Goal: Transaction & Acquisition: Purchase product/service

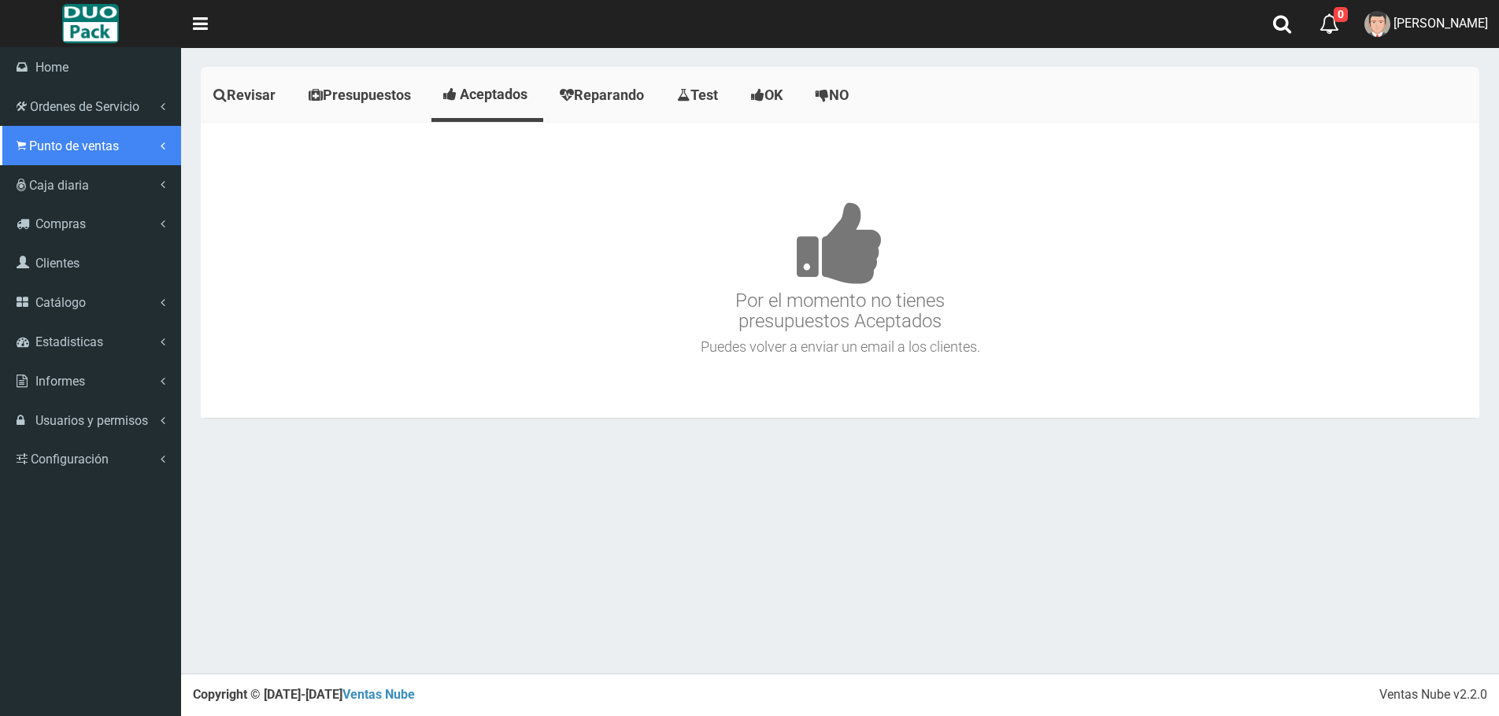
click at [63, 151] on span "Punto de ventas" at bounding box center [74, 146] width 90 height 15
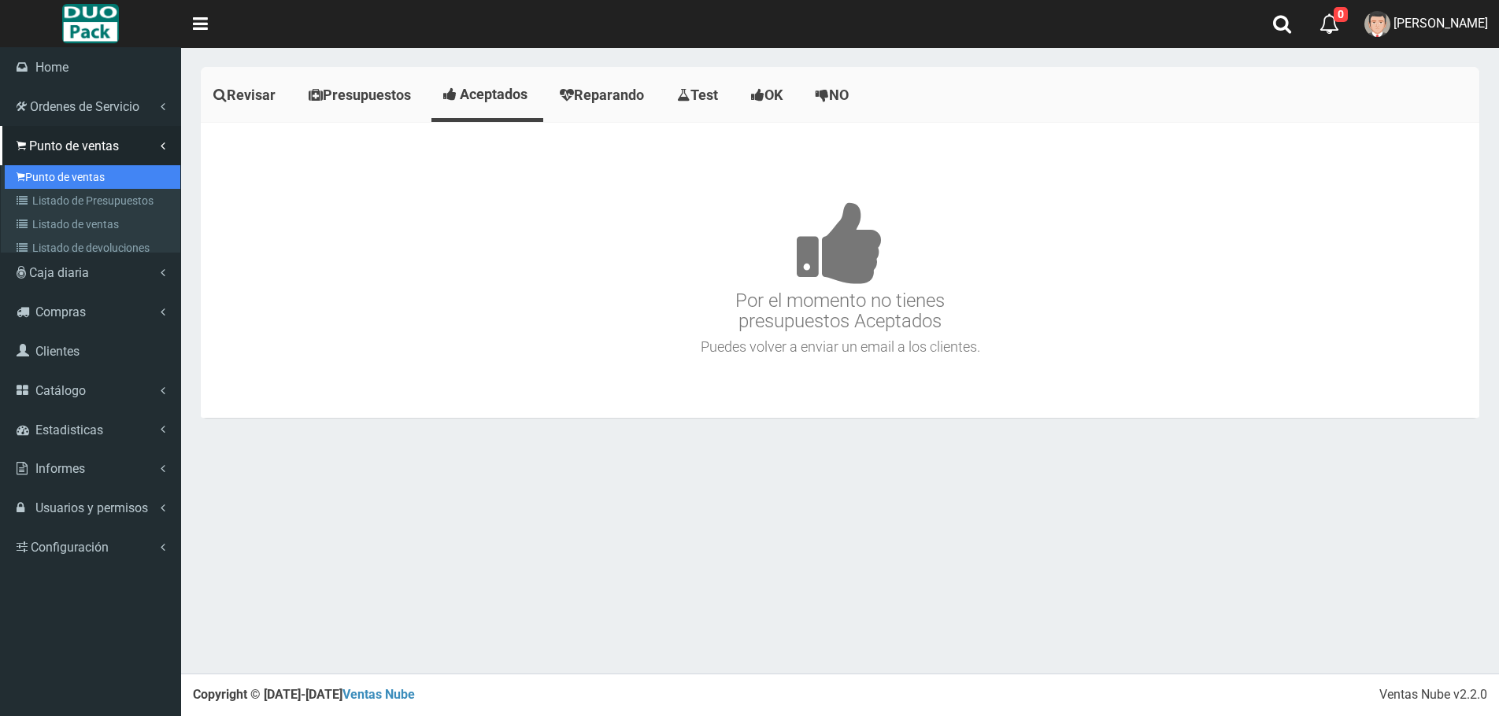
click at [63, 172] on link "Punto de ventas" at bounding box center [93, 177] width 176 height 24
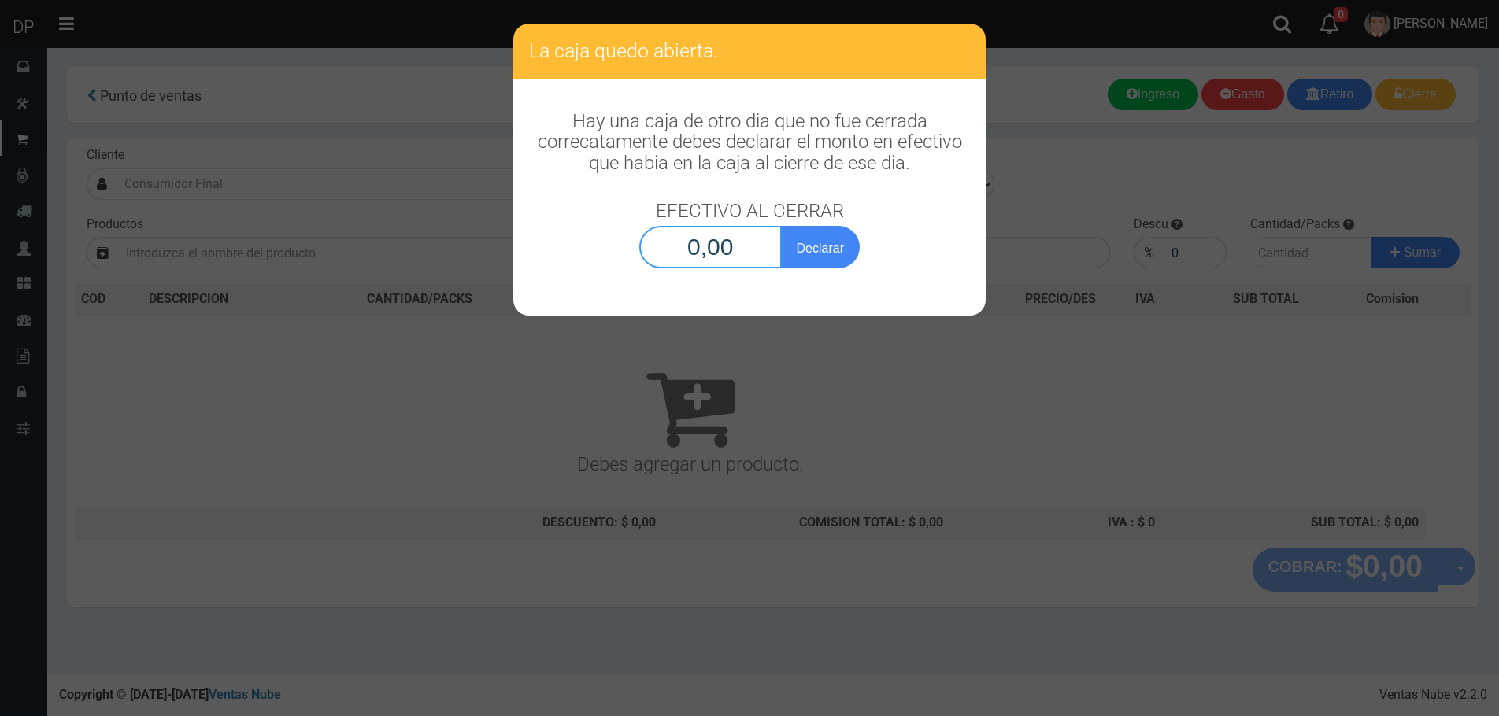
click at [708, 261] on input "0,00" at bounding box center [710, 247] width 142 height 43
type input "1,00"
click at [781, 226] on button "Declarar" at bounding box center [820, 247] width 79 height 43
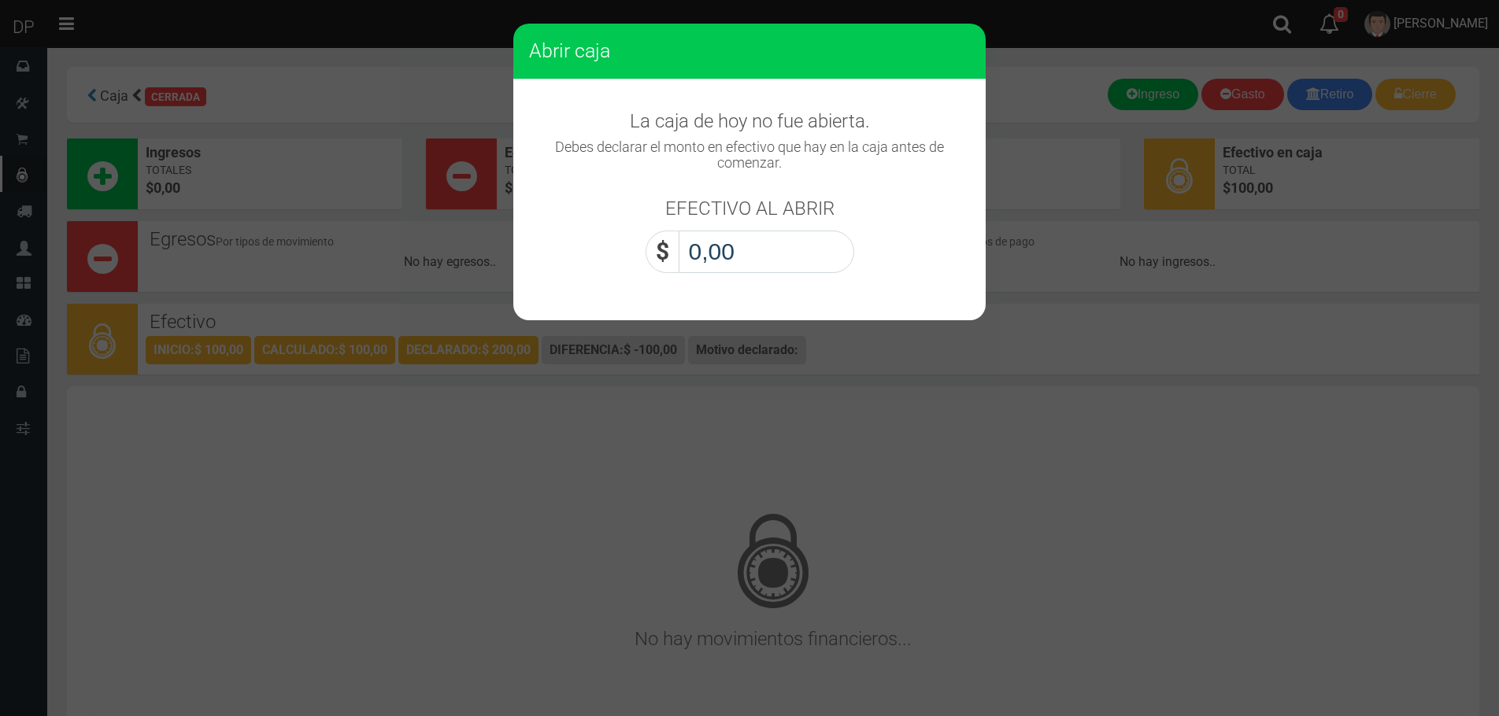
click at [746, 261] on input "0,00" at bounding box center [767, 252] width 176 height 43
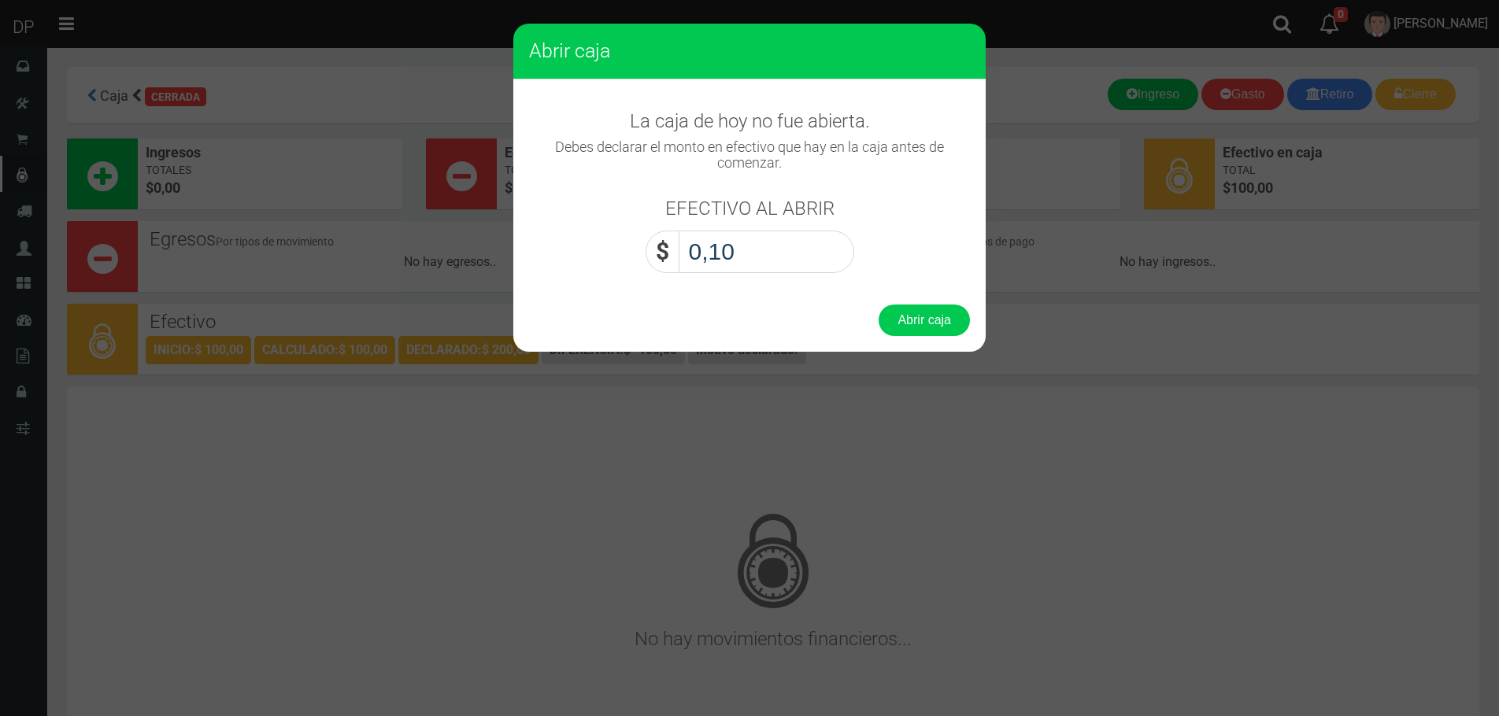
type input "1,00"
click at [879, 305] on button "Abrir caja" at bounding box center [924, 320] width 91 height 31
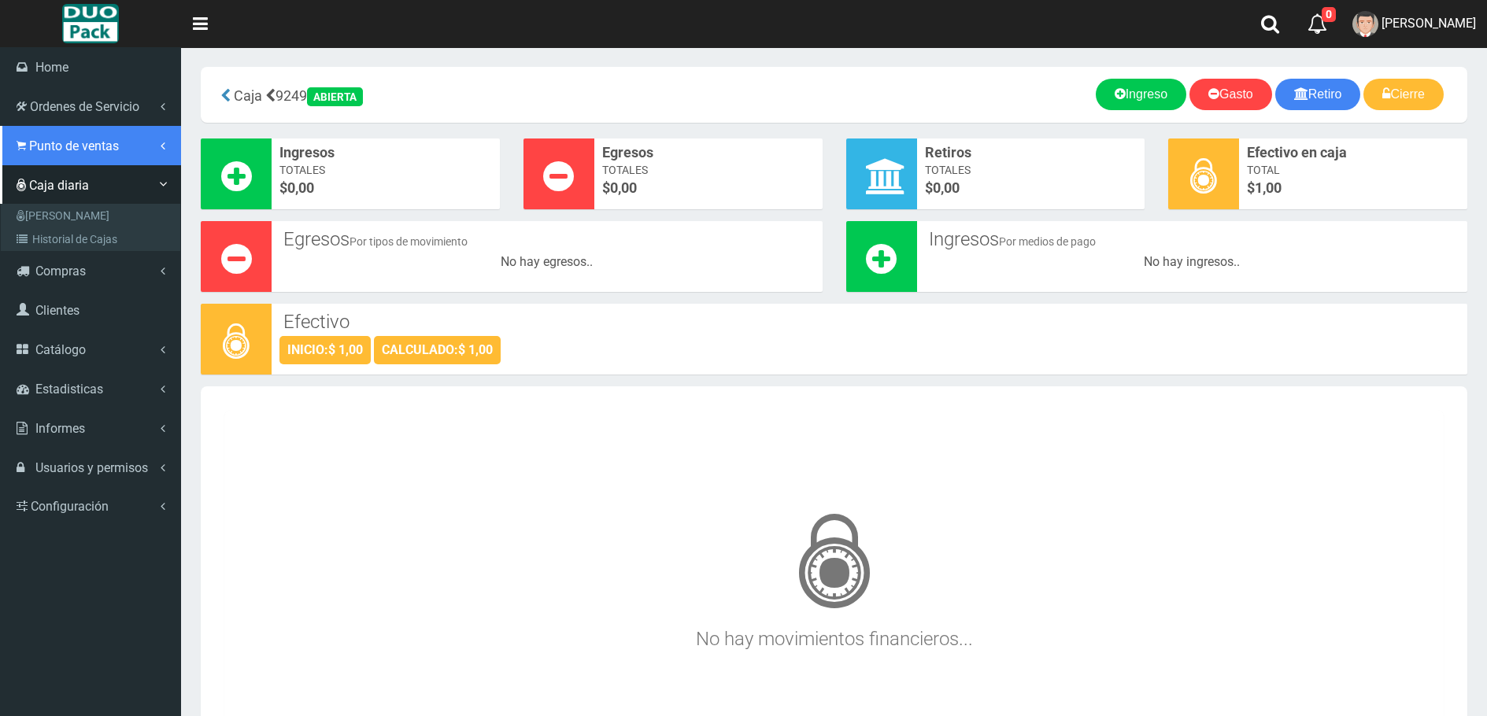
click at [60, 150] on span "Punto de ventas" at bounding box center [74, 146] width 90 height 15
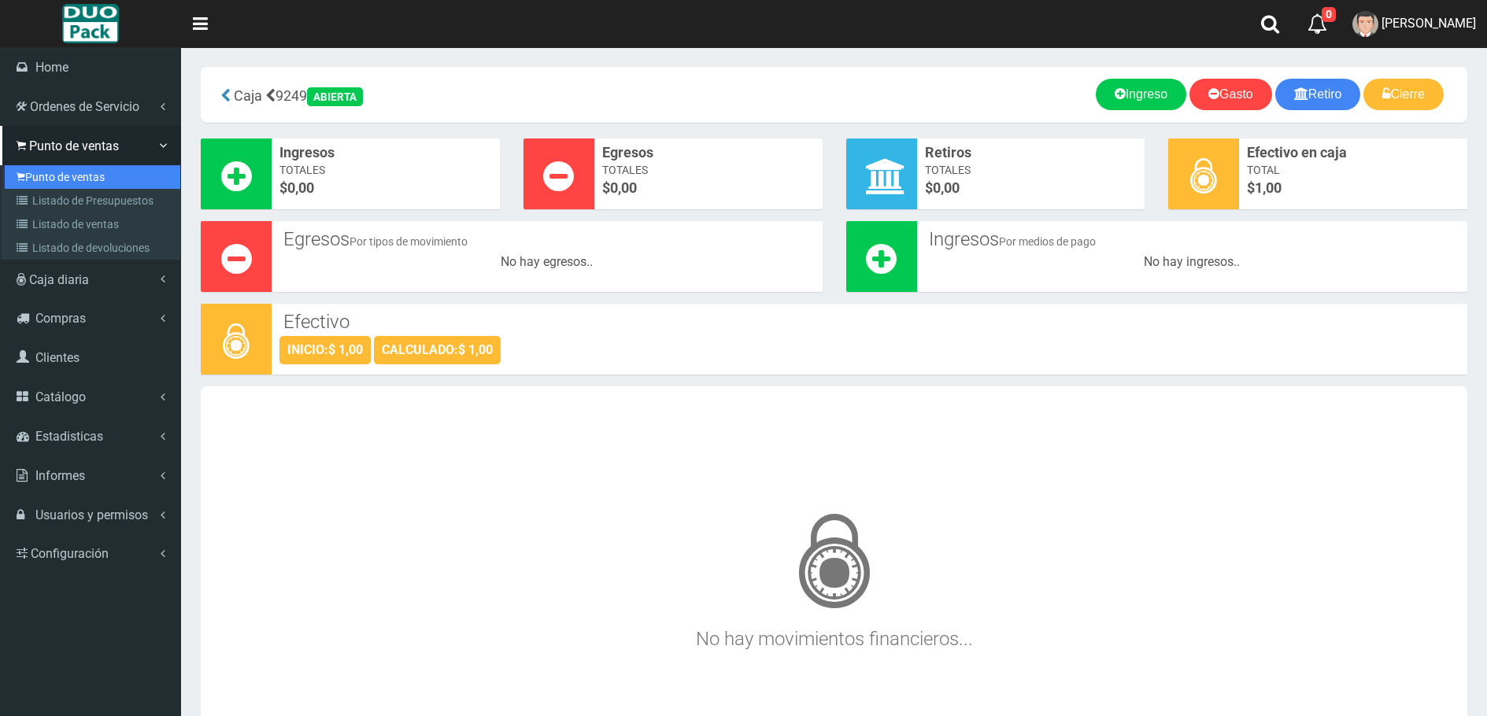
click at [80, 175] on link "Punto de ventas" at bounding box center [93, 177] width 176 height 24
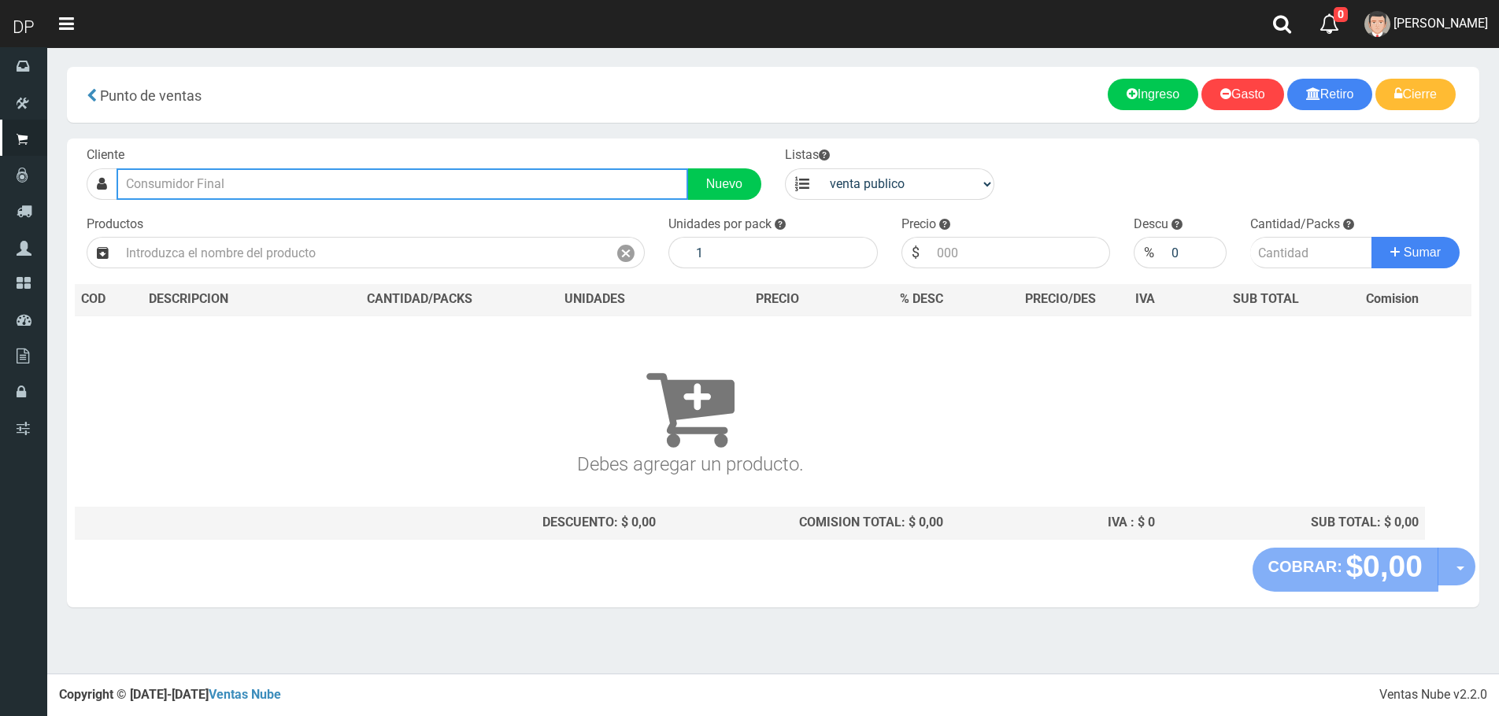
click at [243, 182] on input "text" at bounding box center [403, 183] width 572 height 31
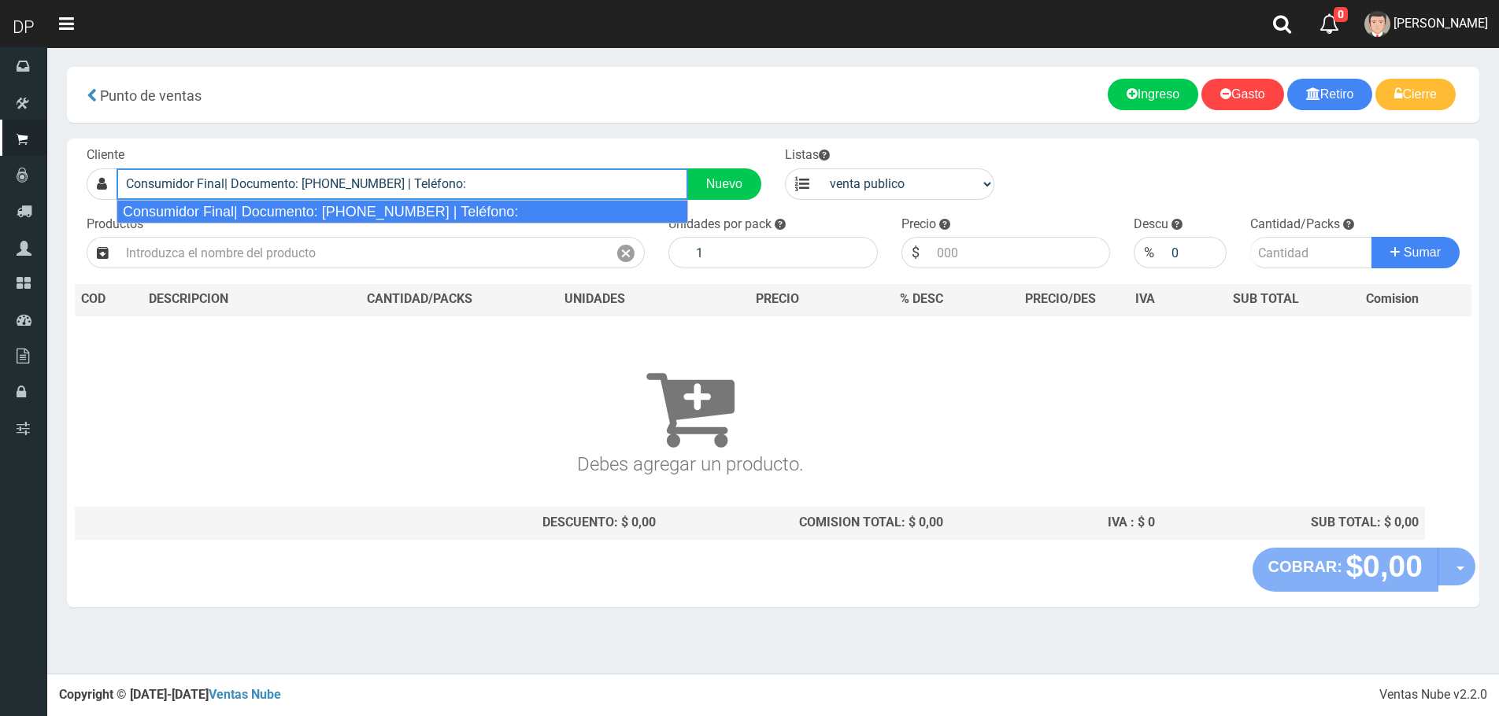
type input "Consumidor Final| Documento: [PHONE_NUMBER] | Teléfono:"
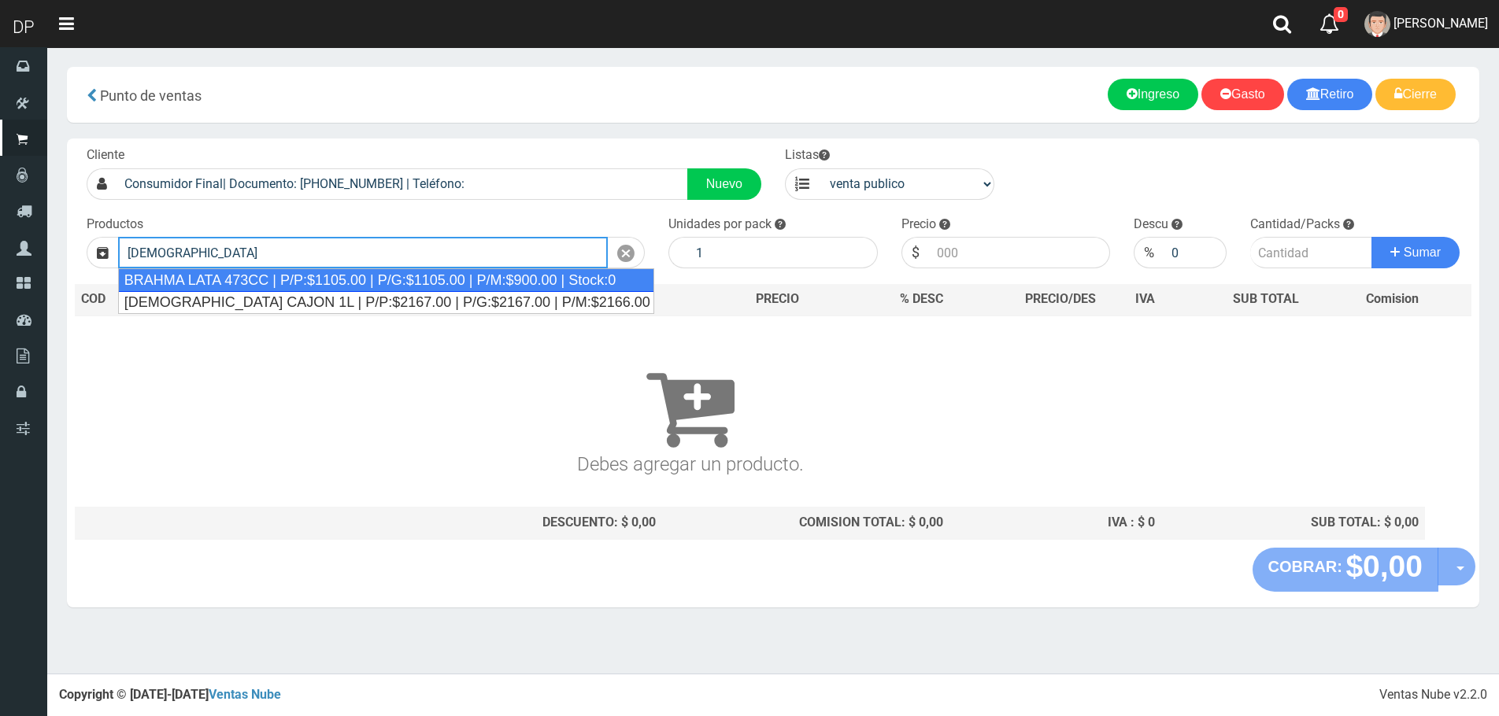
click at [252, 276] on div "BRAHMA LATA 473CC | P/P:$1105.00 | P/G:$1105.00 | P/M:$900.00 | Stock:0" at bounding box center [386, 280] width 537 height 24
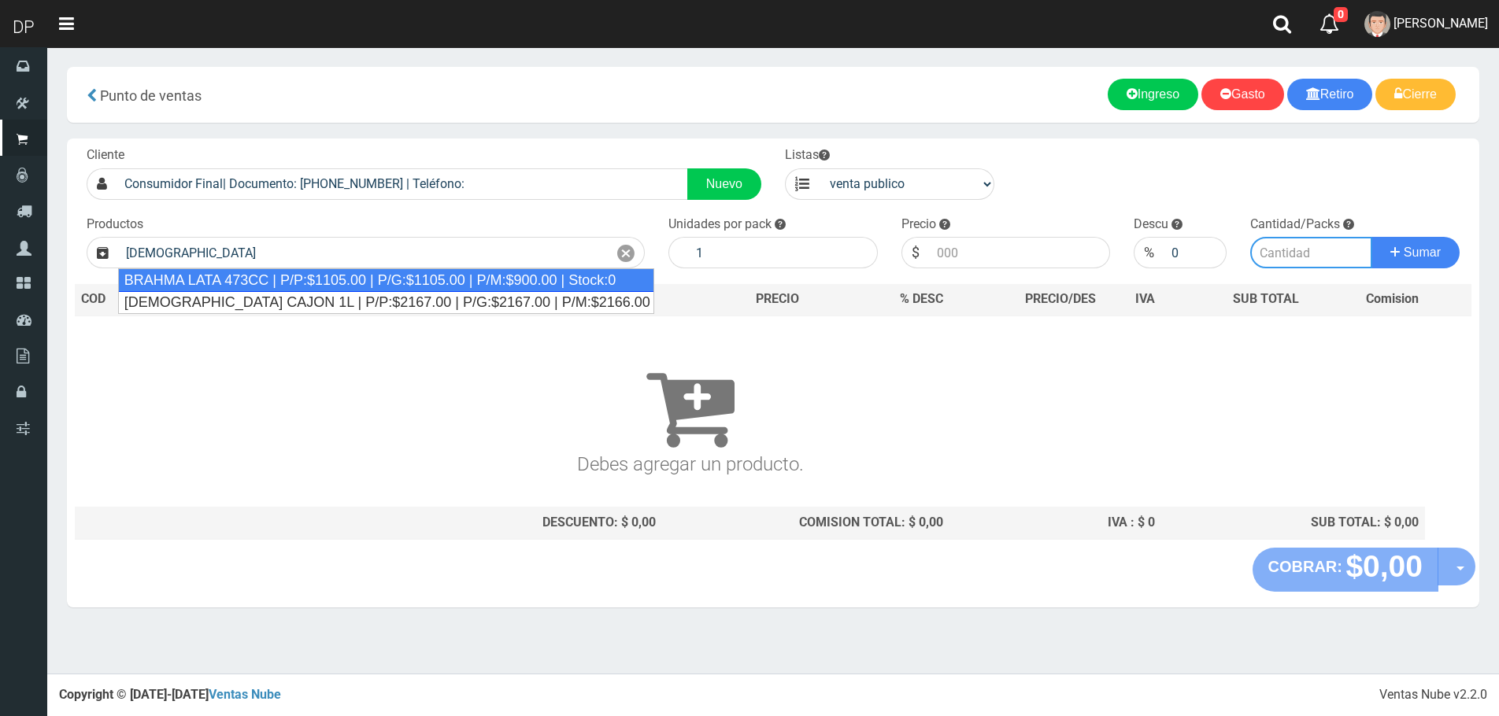
type input "BRAHMA LATA 473CC | P/P:$1105.00 | P/G:$1105.00 | P/M:$900.00 | Stock:0"
type input "24"
type input "1105.00"
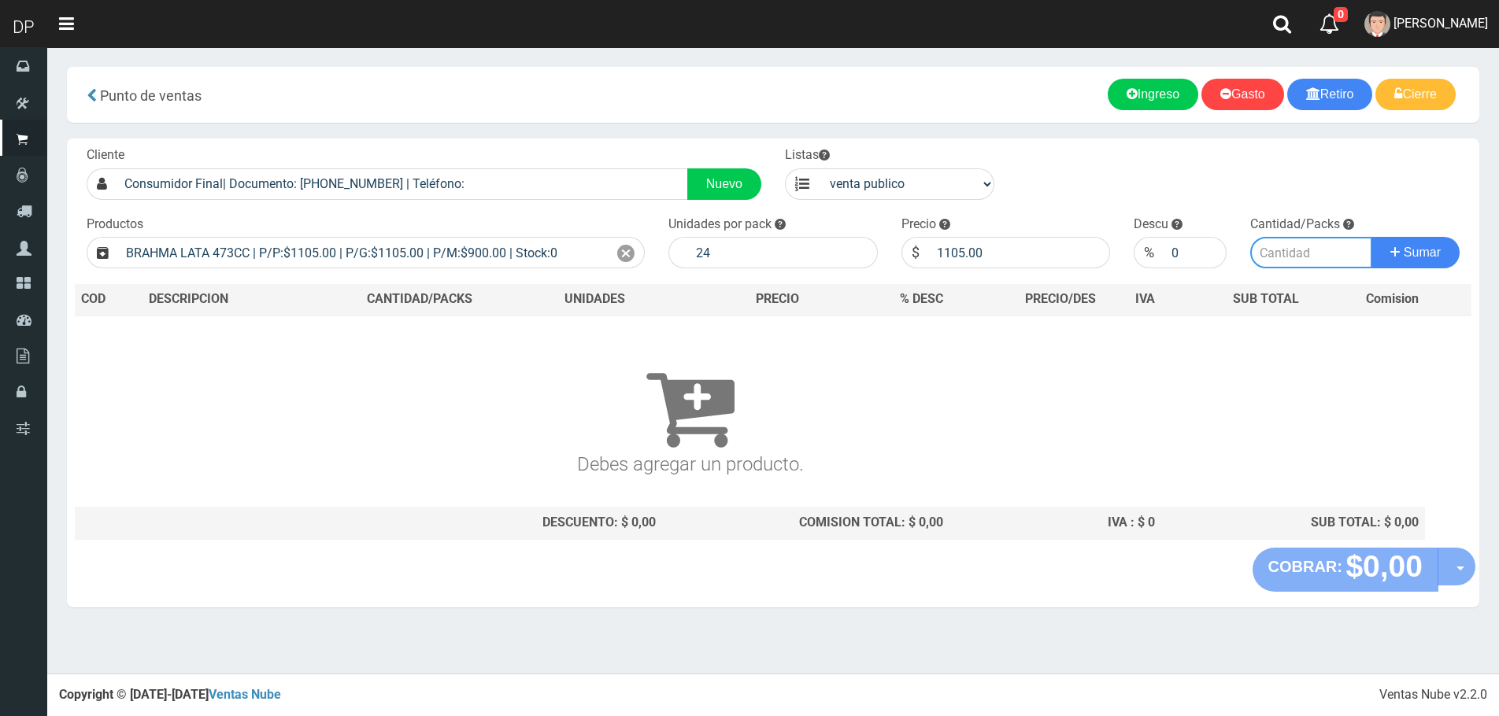
click at [1306, 256] on input "number" at bounding box center [1311, 252] width 122 height 31
type input "1"
click at [1371, 237] on button "Sumar" at bounding box center [1415, 252] width 88 height 31
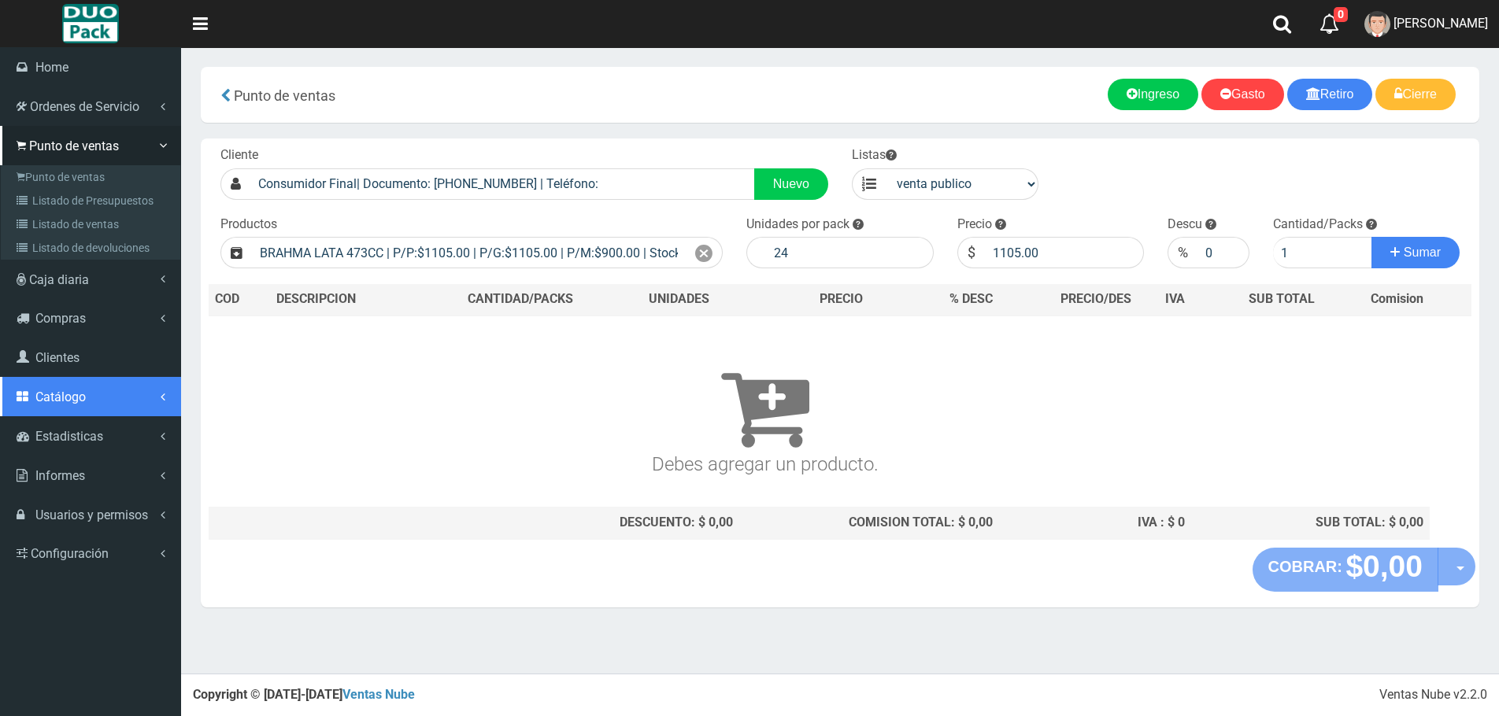
click at [85, 409] on link "Catálogo" at bounding box center [90, 396] width 181 height 39
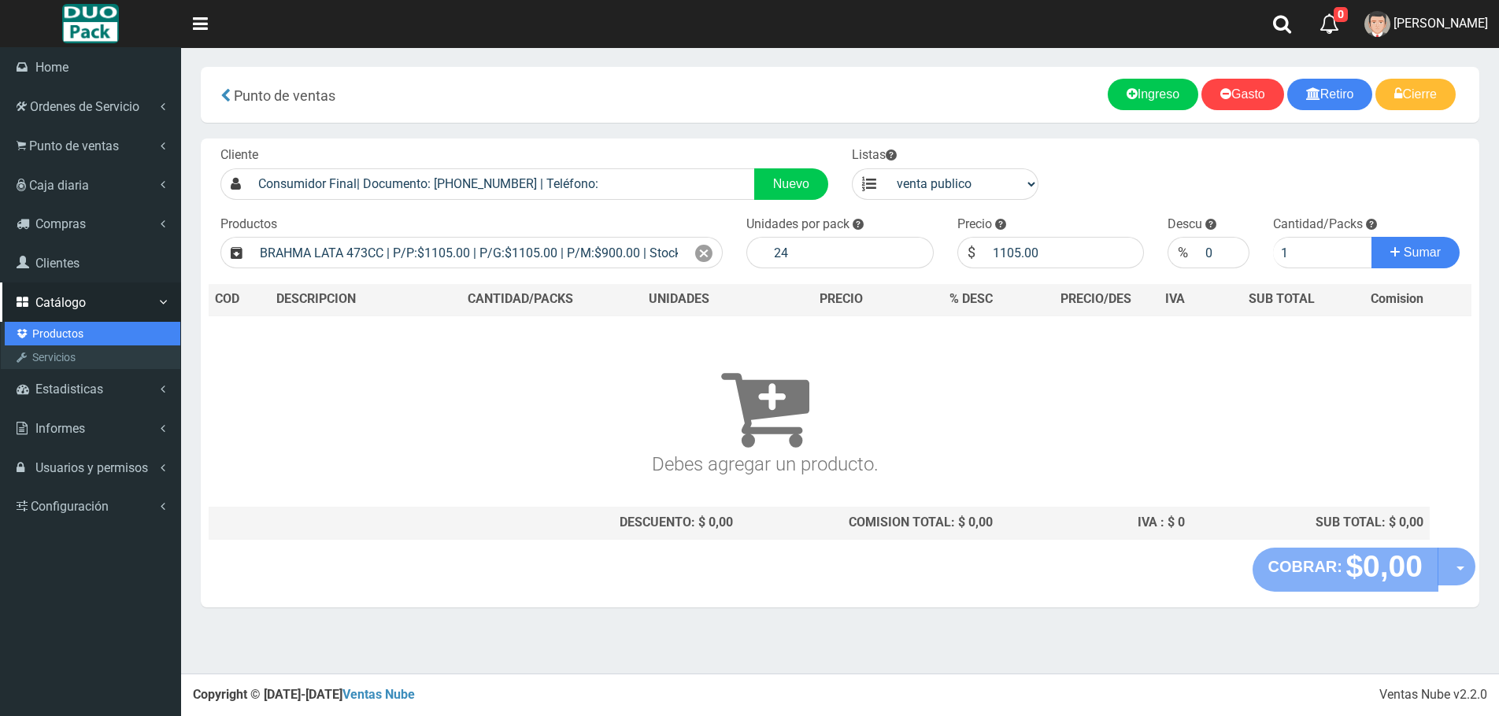
click at [65, 338] on link "Productos" at bounding box center [93, 334] width 176 height 24
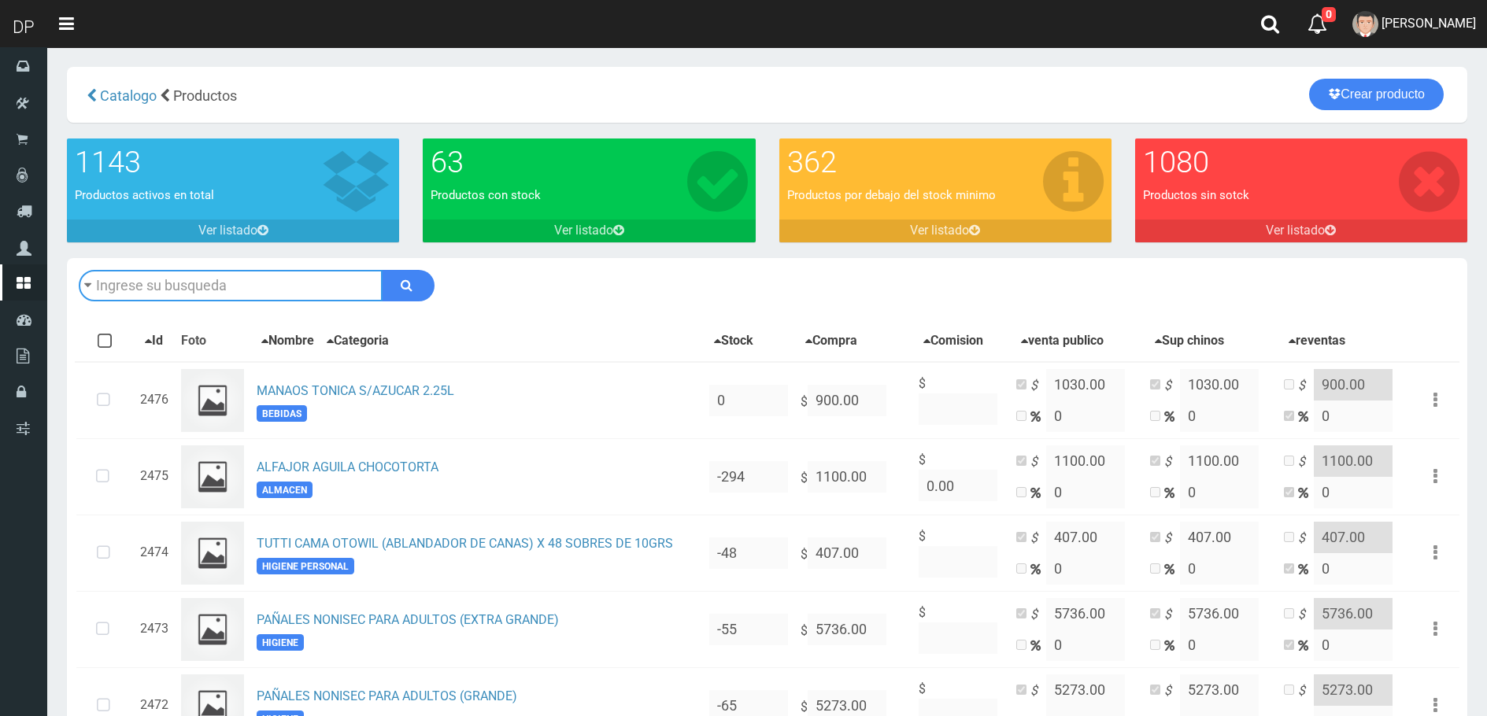
click at [198, 276] on input "text" at bounding box center [231, 285] width 304 height 31
type input "BRAHMA LATA 473CC"
click at [408, 284] on icon "submit" at bounding box center [407, 285] width 12 height 22
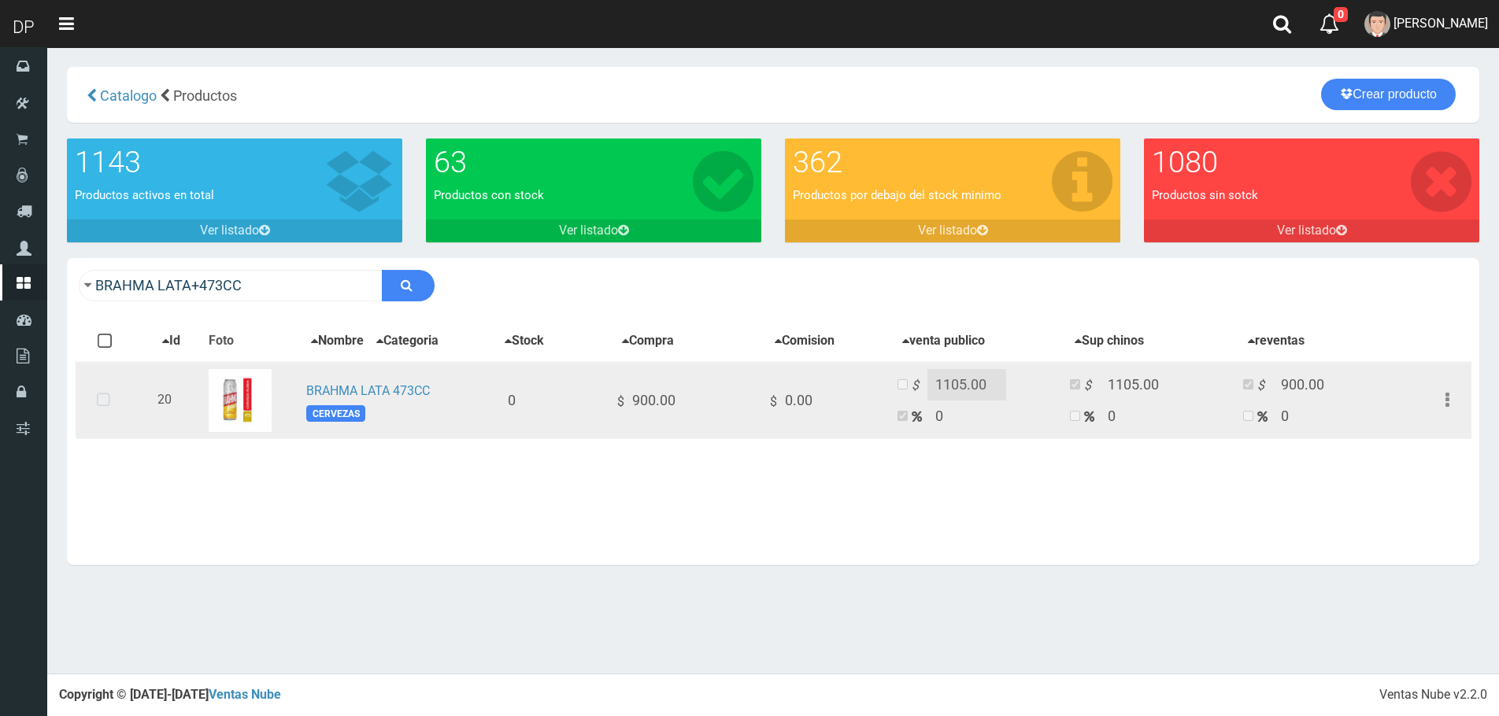
click at [100, 398] on icon at bounding box center [104, 401] width 42 height 52
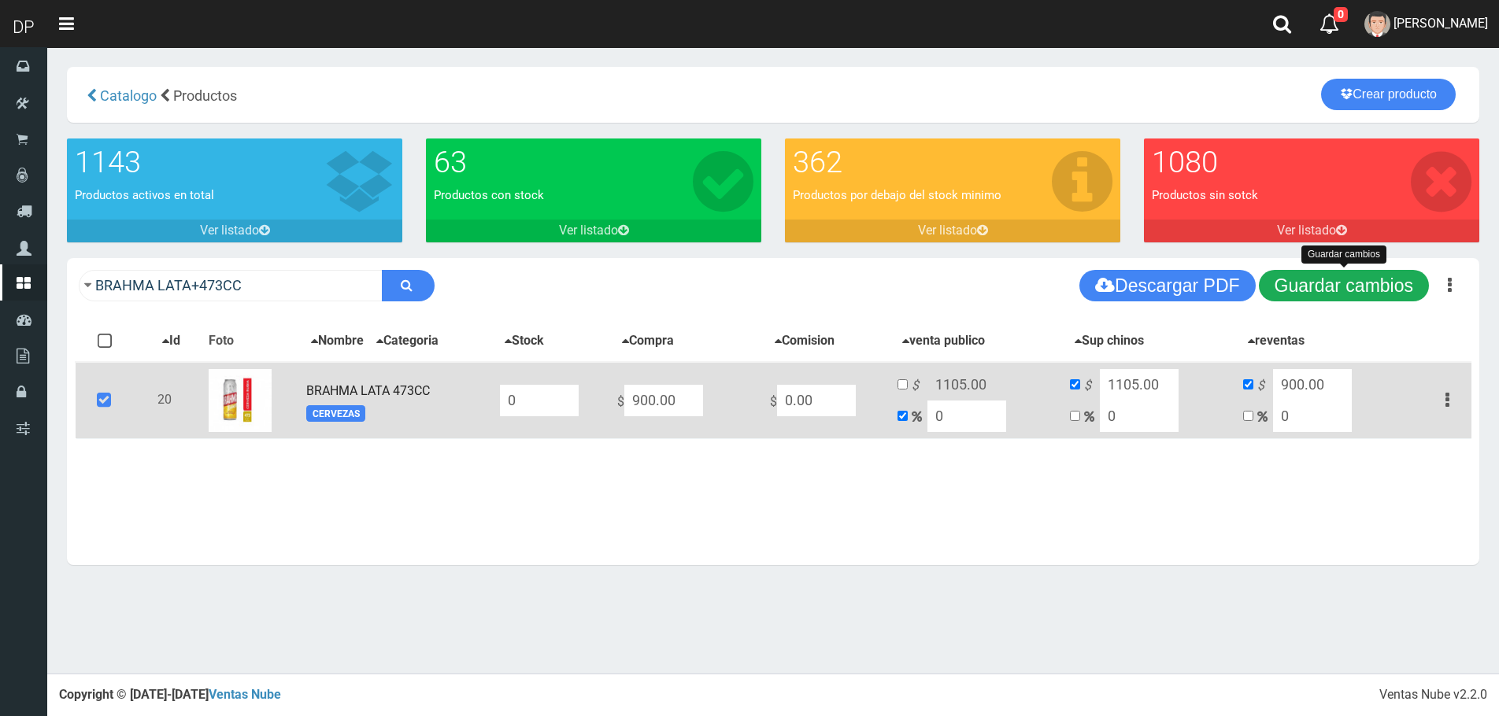
click at [1325, 294] on button "Guardar cambios" at bounding box center [1344, 285] width 170 height 31
click at [574, 406] on input "0" at bounding box center [539, 400] width 79 height 31
type input "24"
click at [1362, 294] on button "Guardar cambios" at bounding box center [1344, 285] width 170 height 31
click at [103, 397] on icon at bounding box center [104, 401] width 43 height 52
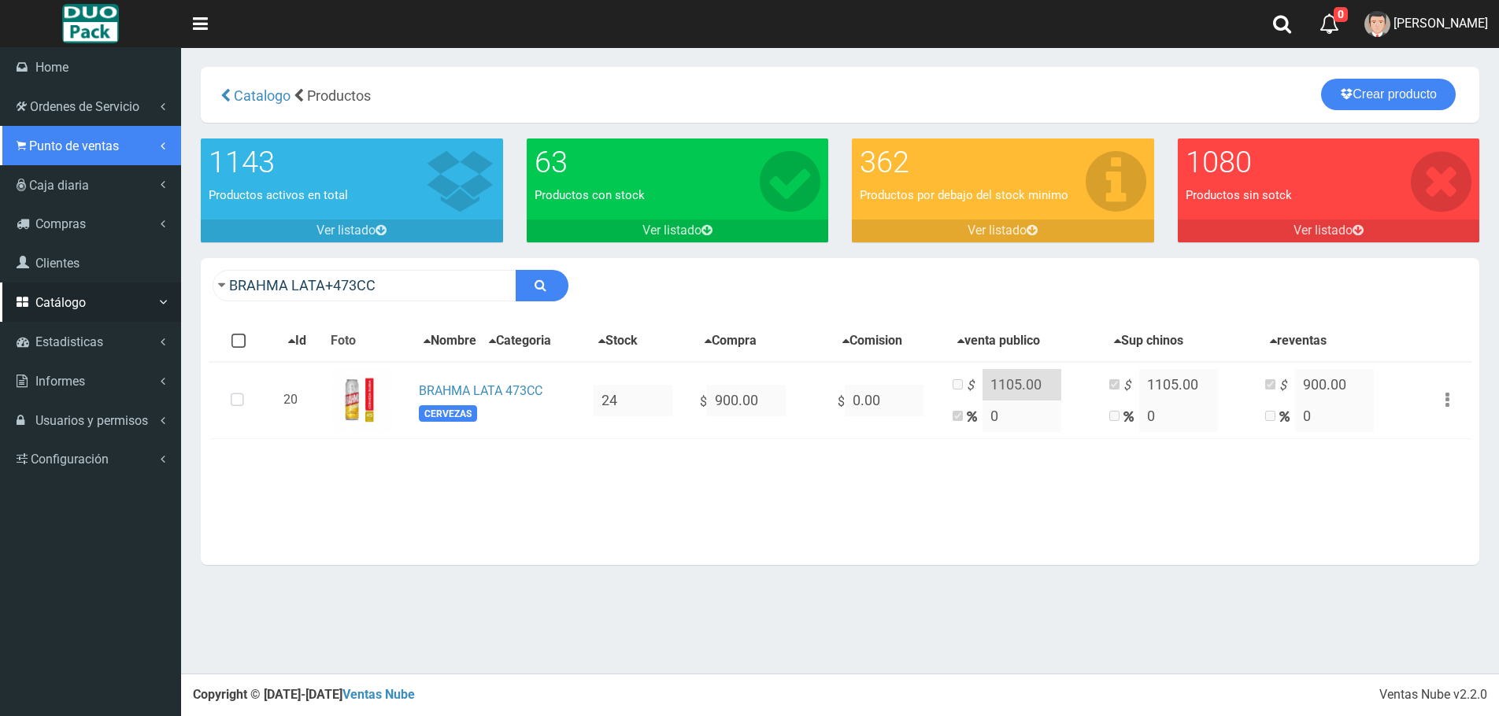
click at [54, 150] on span "Punto de ventas" at bounding box center [74, 146] width 90 height 15
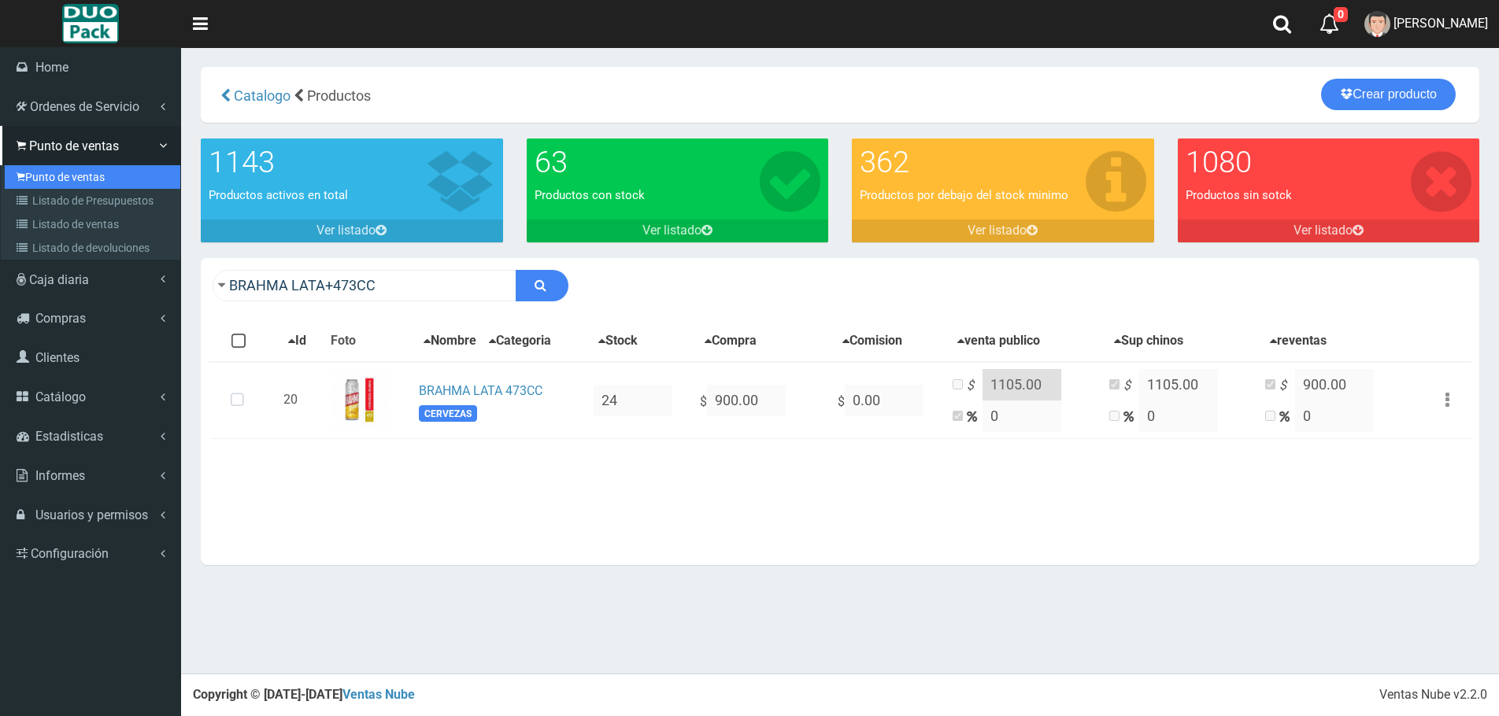
click at [74, 172] on link "Punto de ventas" at bounding box center [93, 177] width 176 height 24
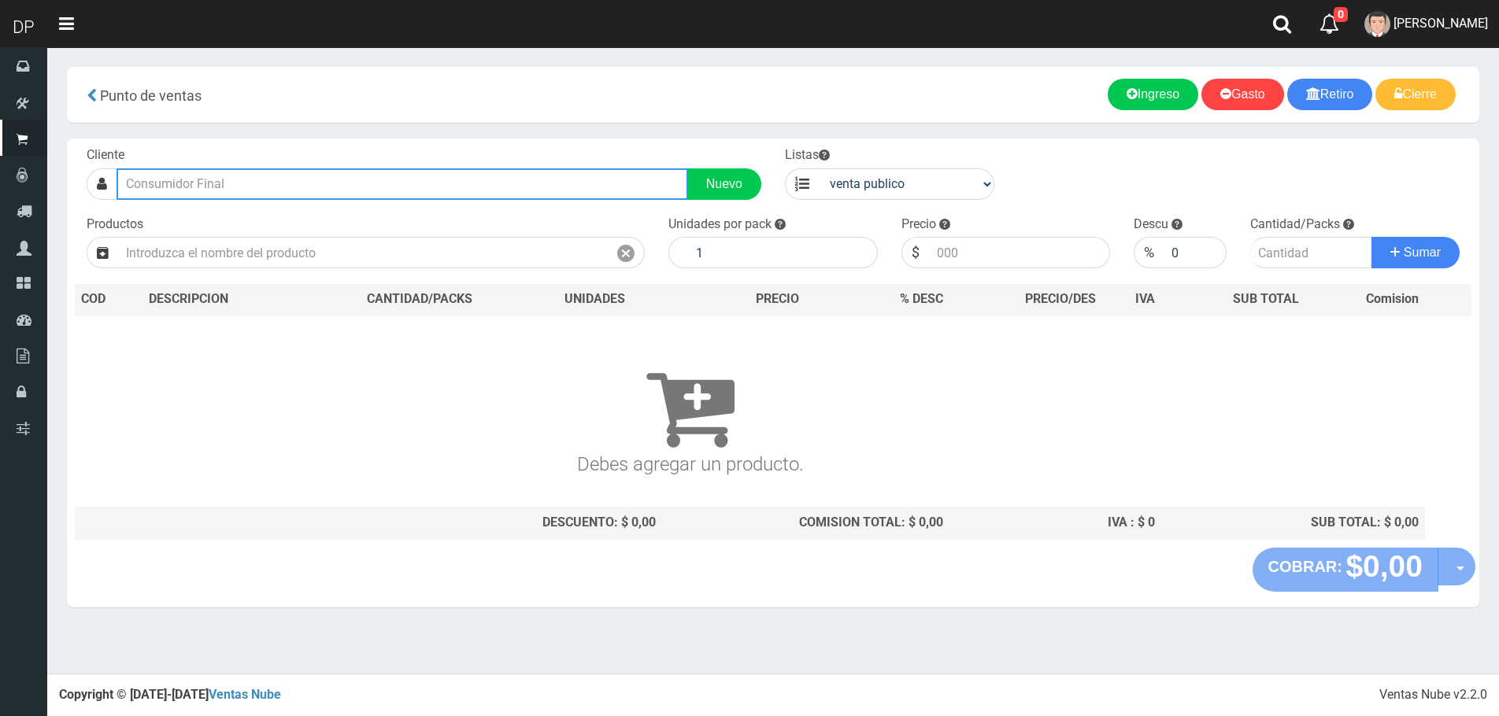
click at [237, 191] on input "text" at bounding box center [403, 183] width 572 height 31
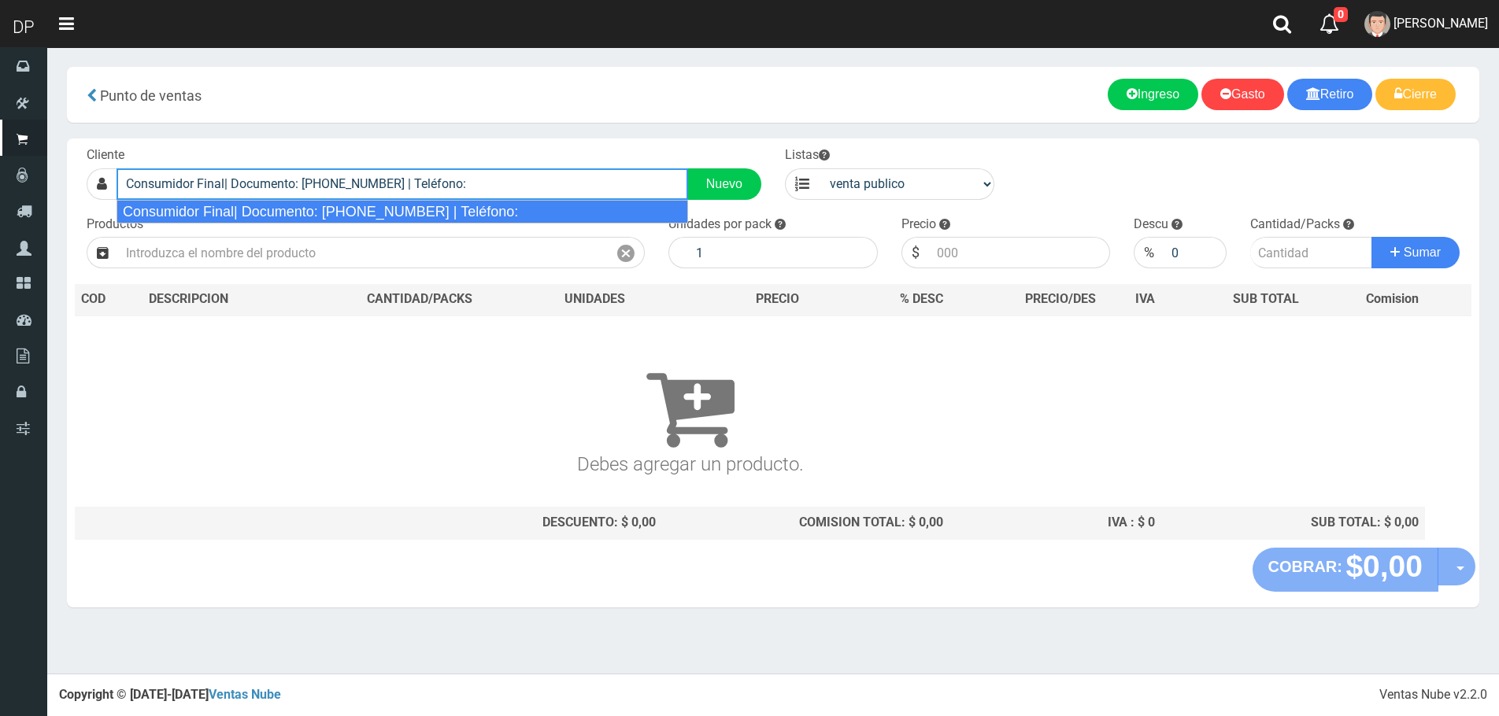
type input "Consumidor Final| Documento: [PHONE_NUMBER] | Teléfono:"
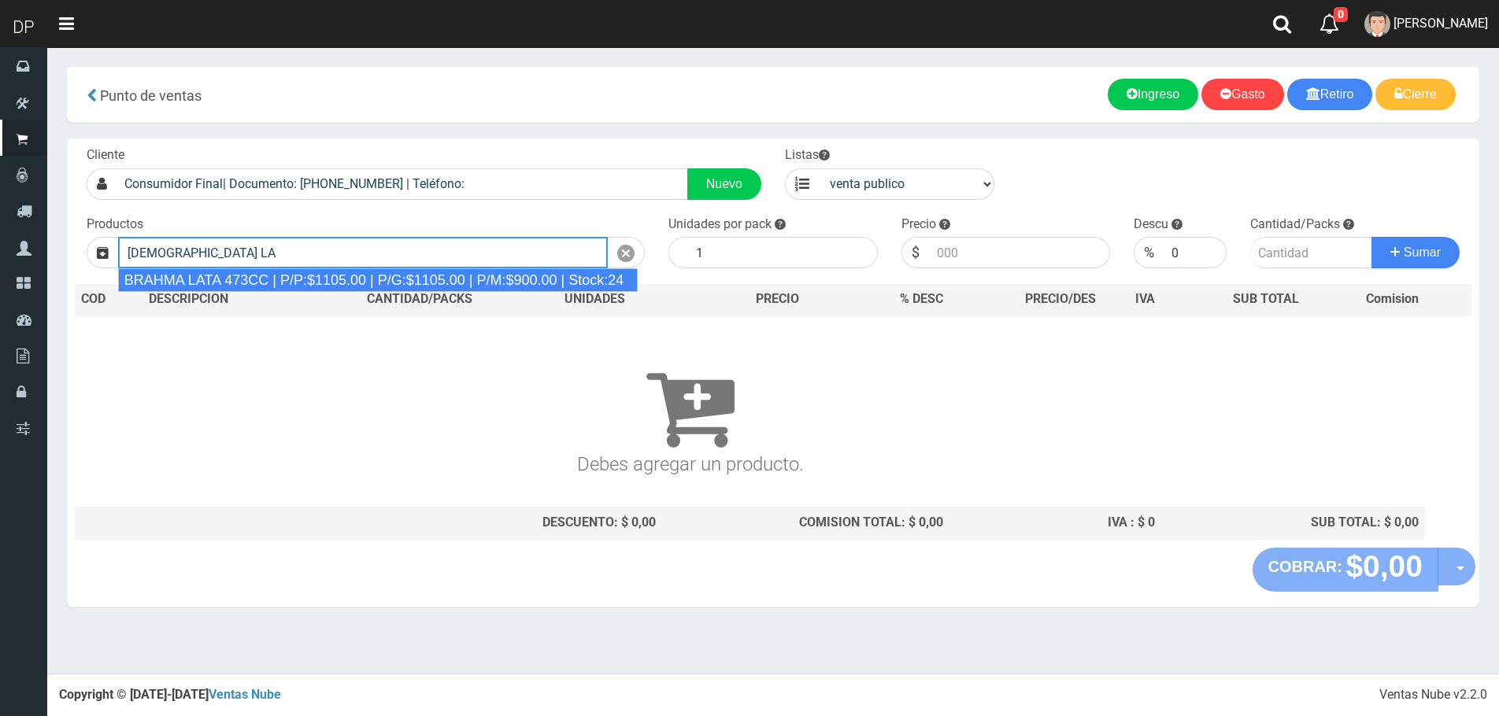
click at [283, 276] on div "BRAHMA LATA 473CC | P/P:$1105.00 | P/G:$1105.00 | P/M:$900.00 | Stock:24" at bounding box center [378, 280] width 520 height 24
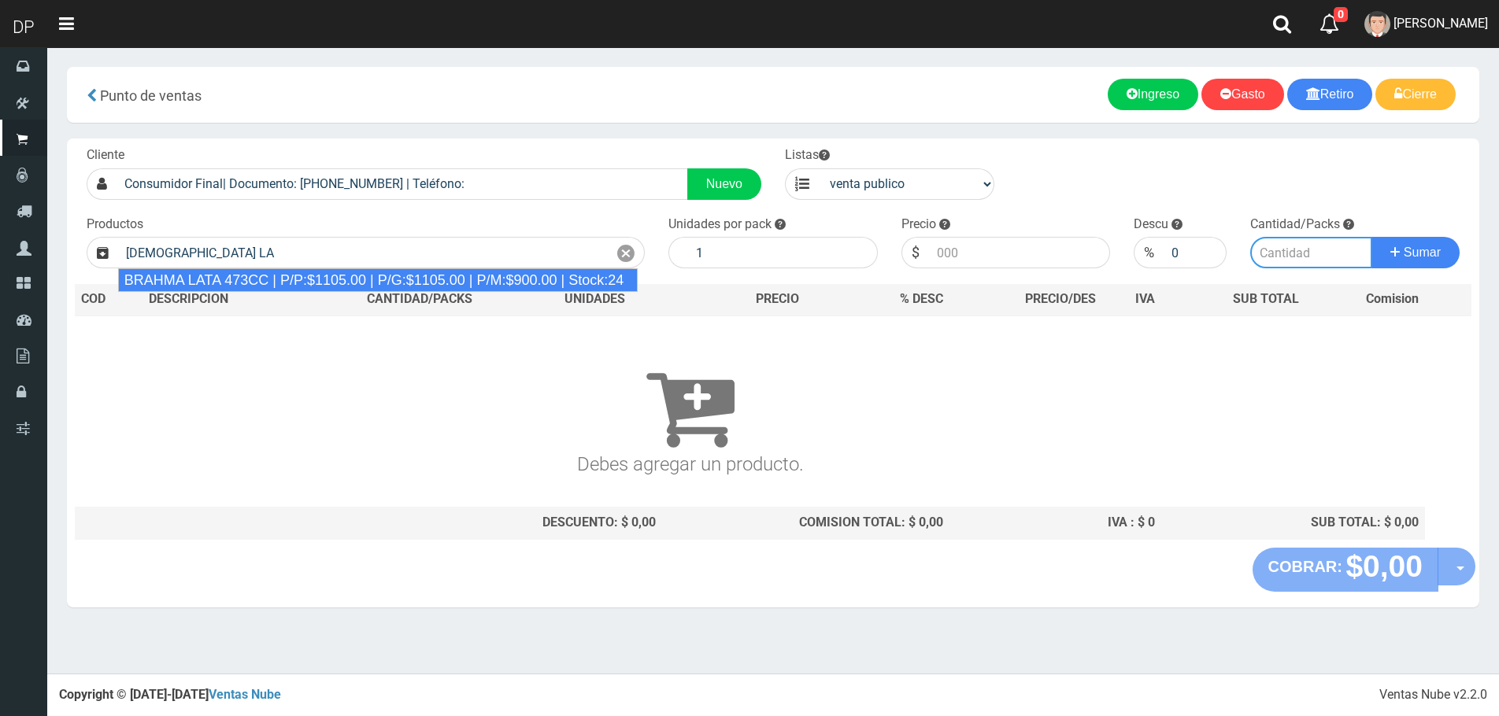
type input "BRAHMA LATA 473CC | P/P:$1105.00 | P/G:$1105.00 | P/M:$900.00 | Stock:24"
type input "24"
type input "1105.00"
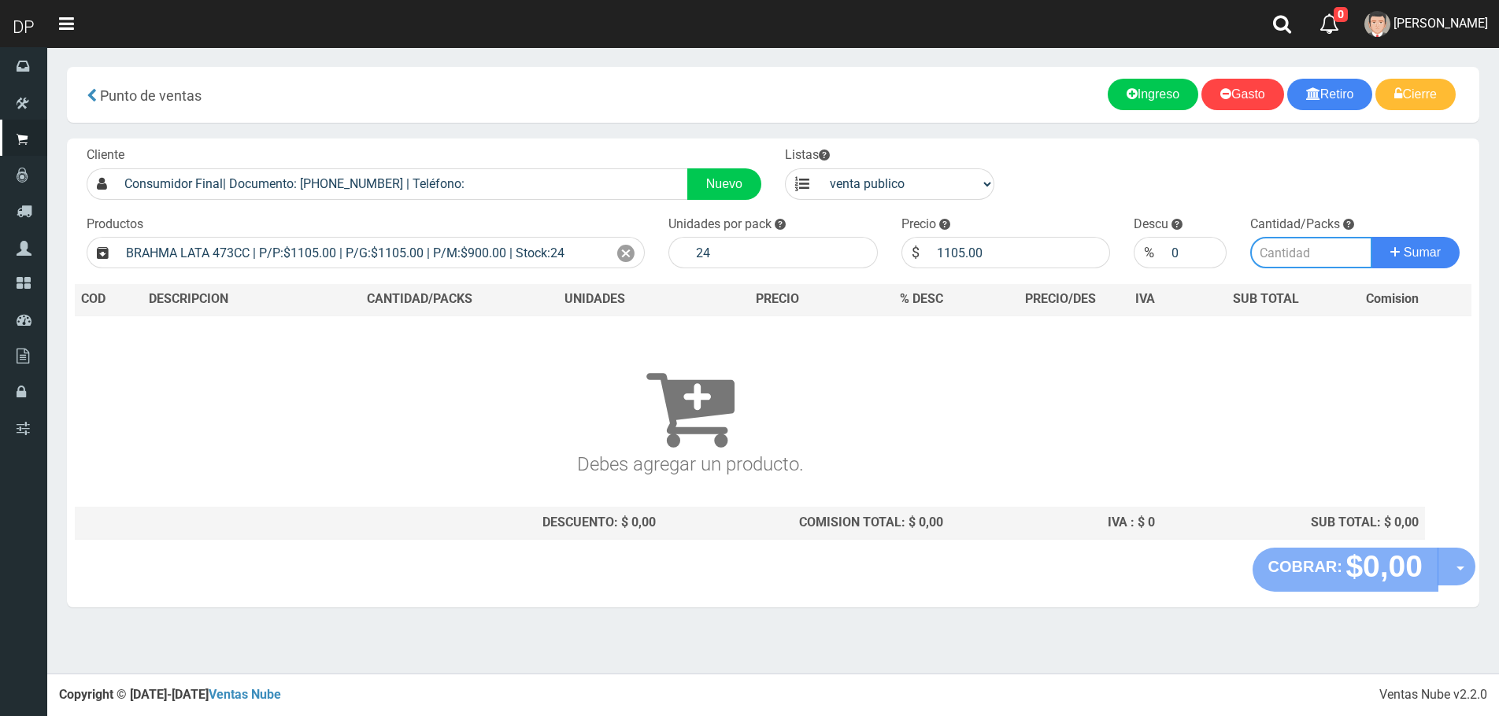
click at [1321, 255] on input "number" at bounding box center [1311, 252] width 122 height 31
type input "1"
click at [1371, 237] on button "Sumar" at bounding box center [1415, 252] width 88 height 31
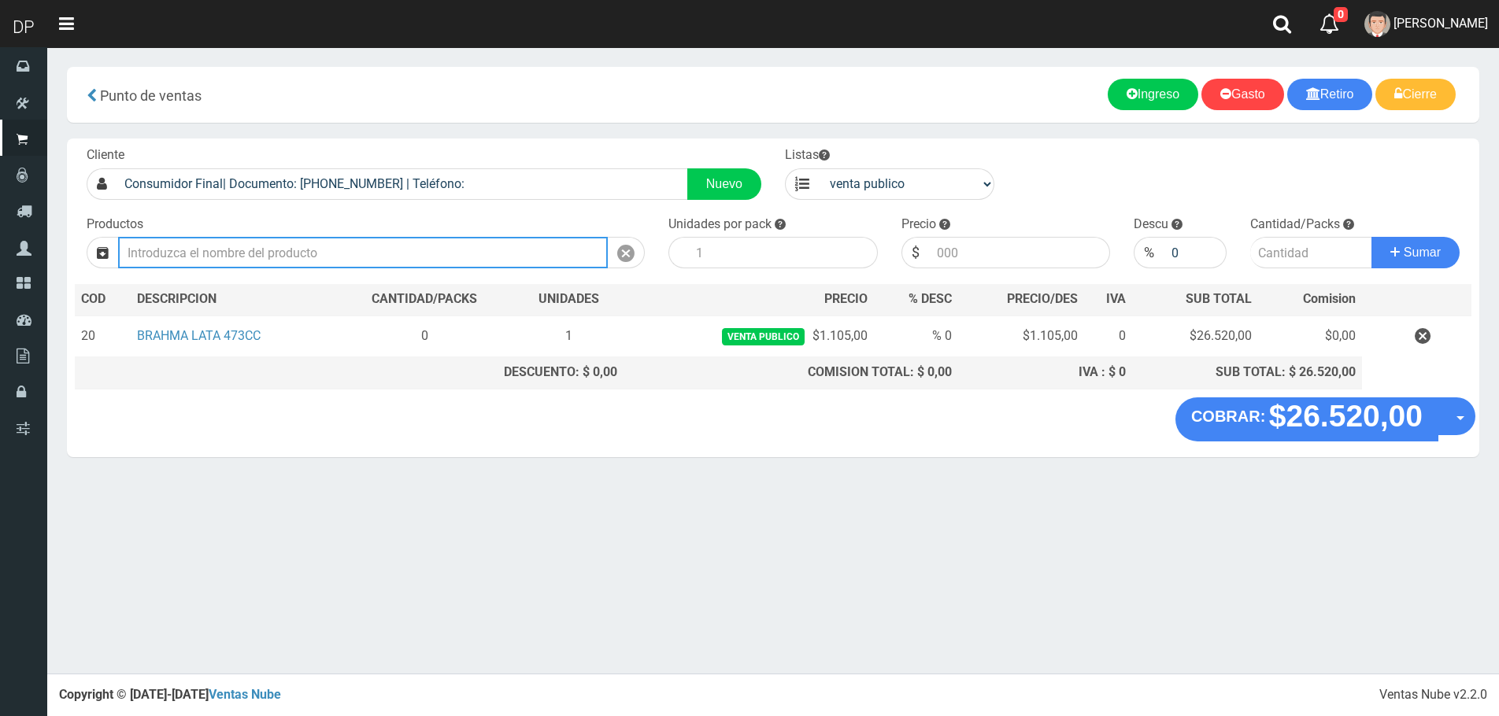
click at [313, 261] on input "text" at bounding box center [363, 252] width 490 height 31
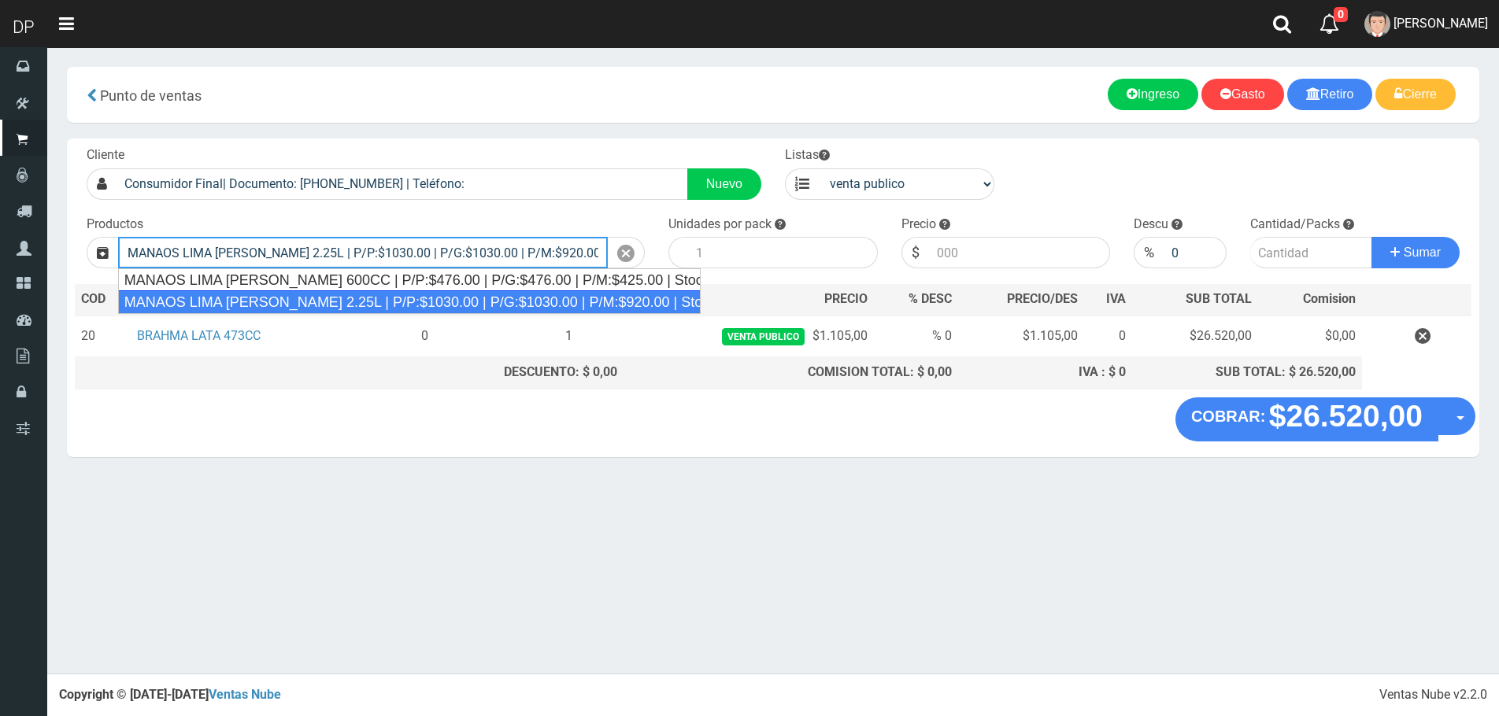
type input "MANAOS LIMA LIMON 2.25L | P/P:$1030.00 | P/G:$1030.00 | P/M:$920.00 | Stock:-65…"
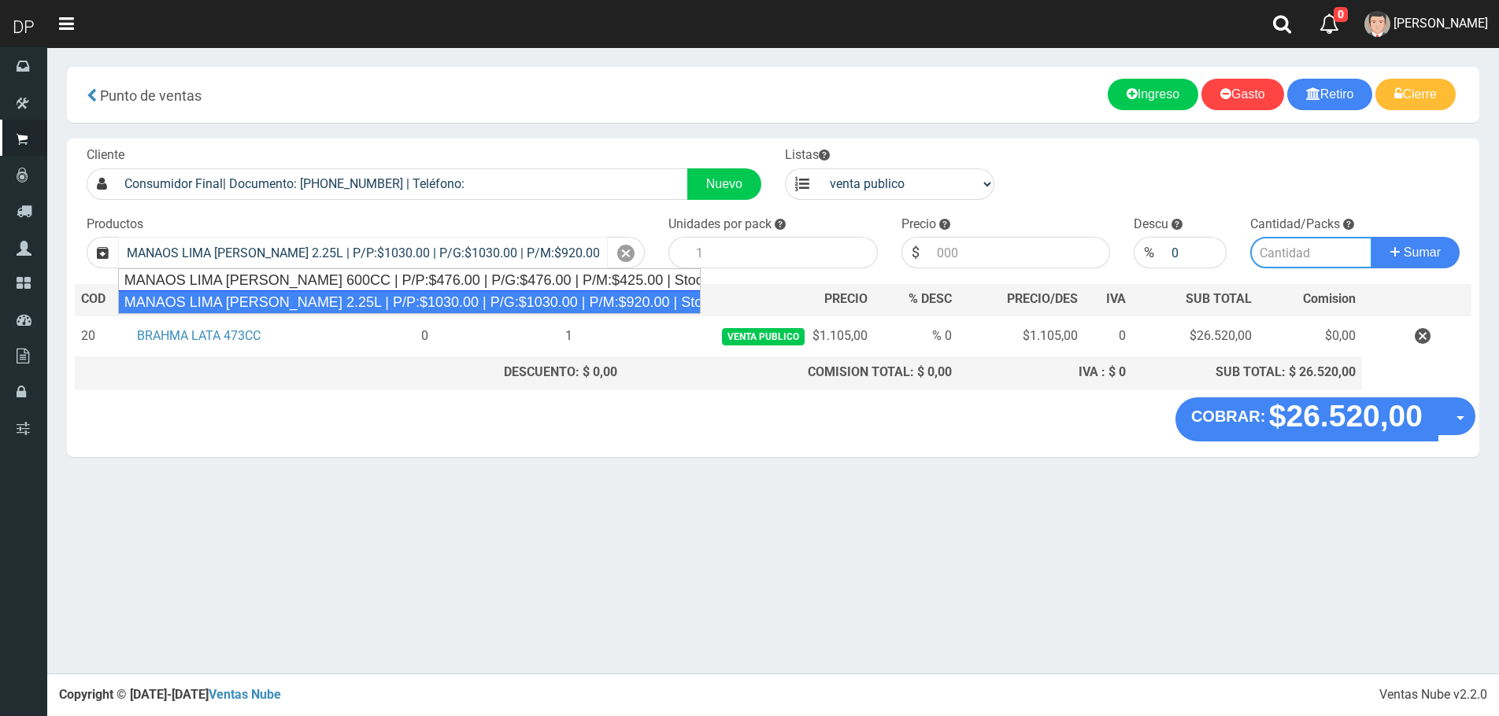
type input "6"
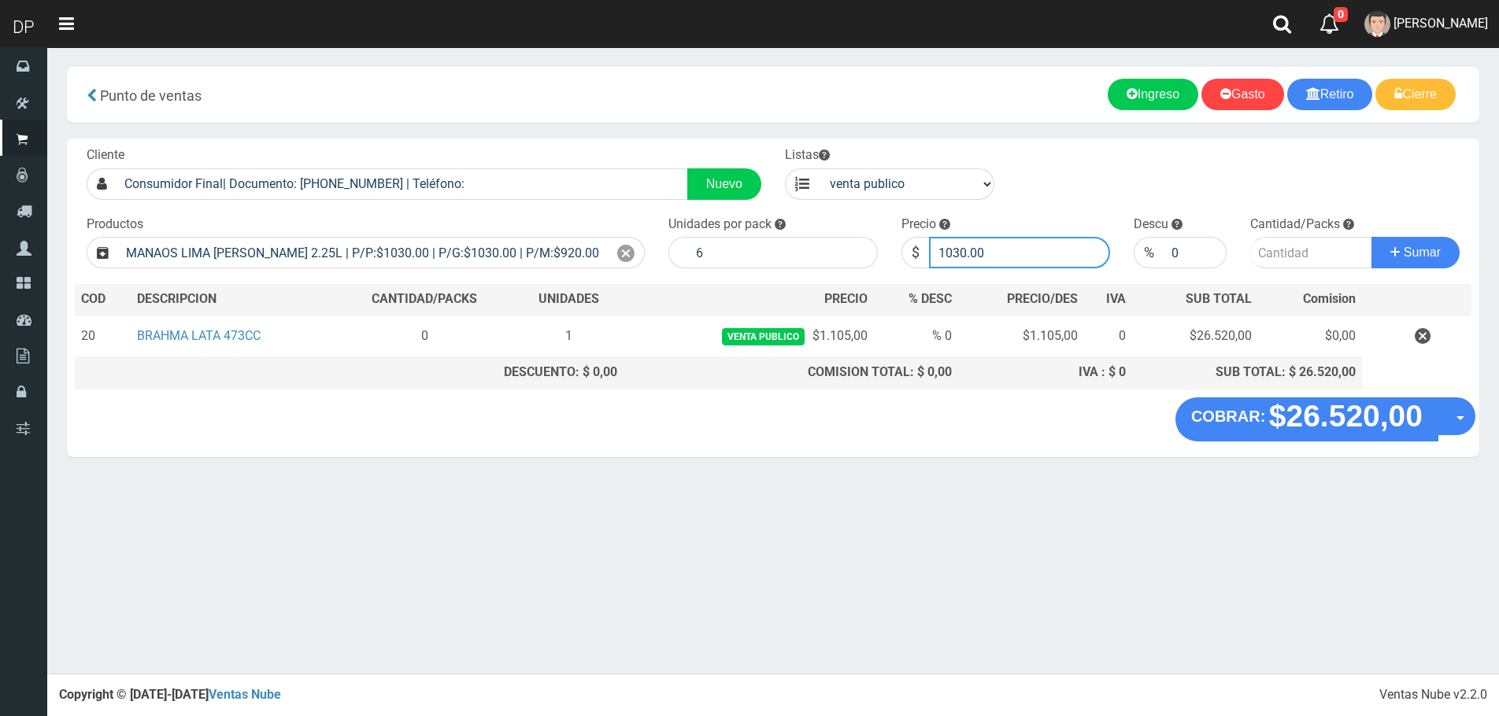
click at [1046, 254] on input "1030.00" at bounding box center [1020, 252] width 182 height 31
type input "1"
type input "967"
type input "967.00"
click at [1371, 237] on button "Sumar" at bounding box center [1415, 252] width 88 height 31
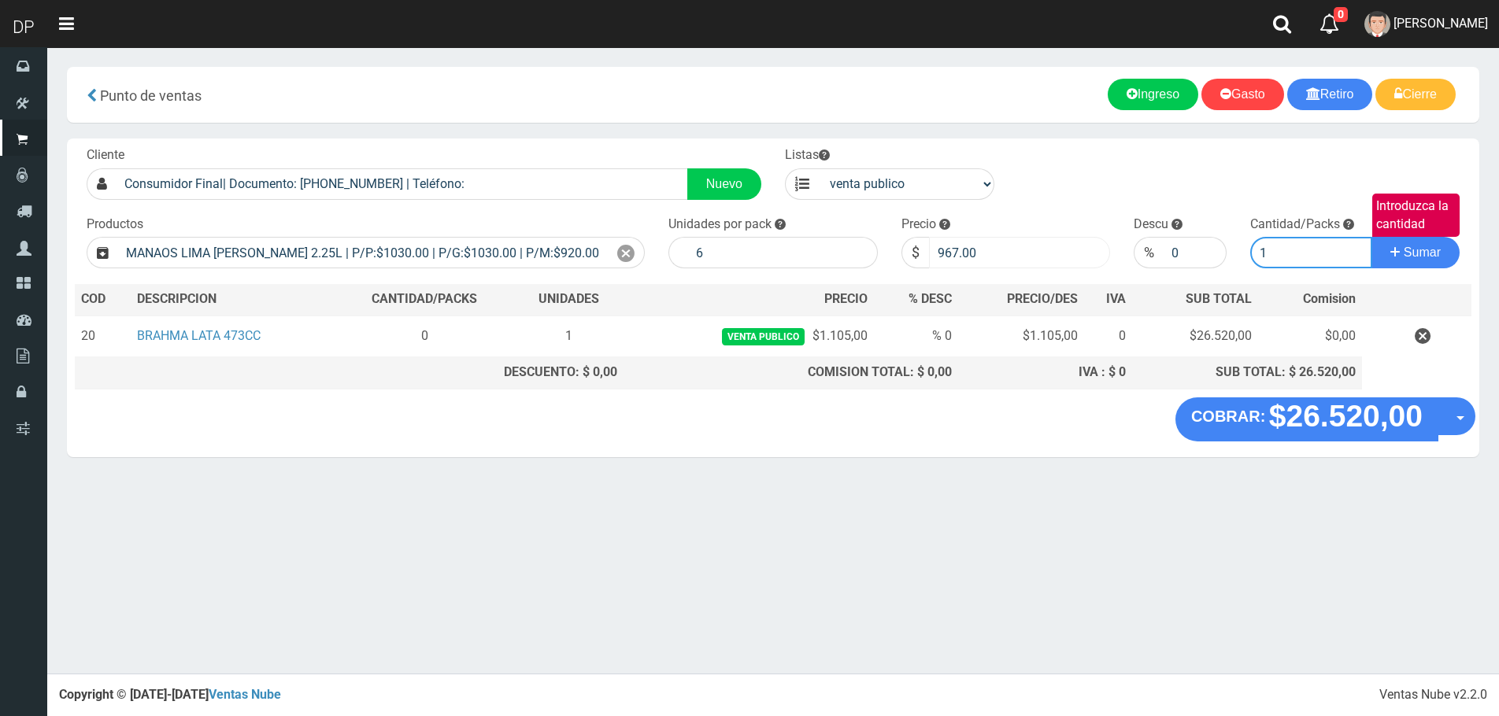
type input "1"
click at [1371, 237] on button "Sumar" at bounding box center [1415, 252] width 88 height 31
